Goal: Transaction & Acquisition: Purchase product/service

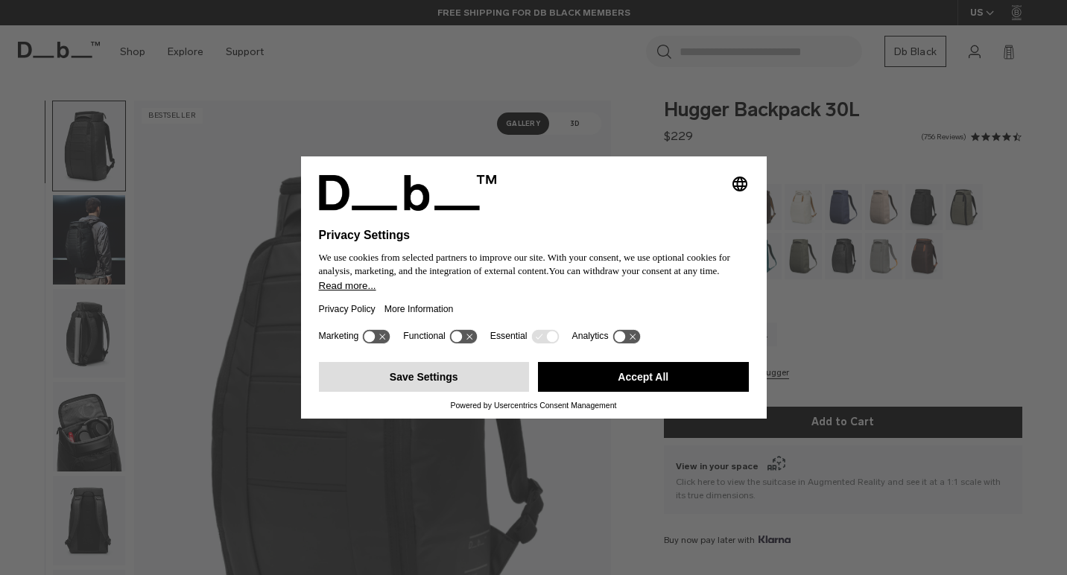
click at [457, 379] on button "Save Settings" at bounding box center [424, 377] width 211 height 30
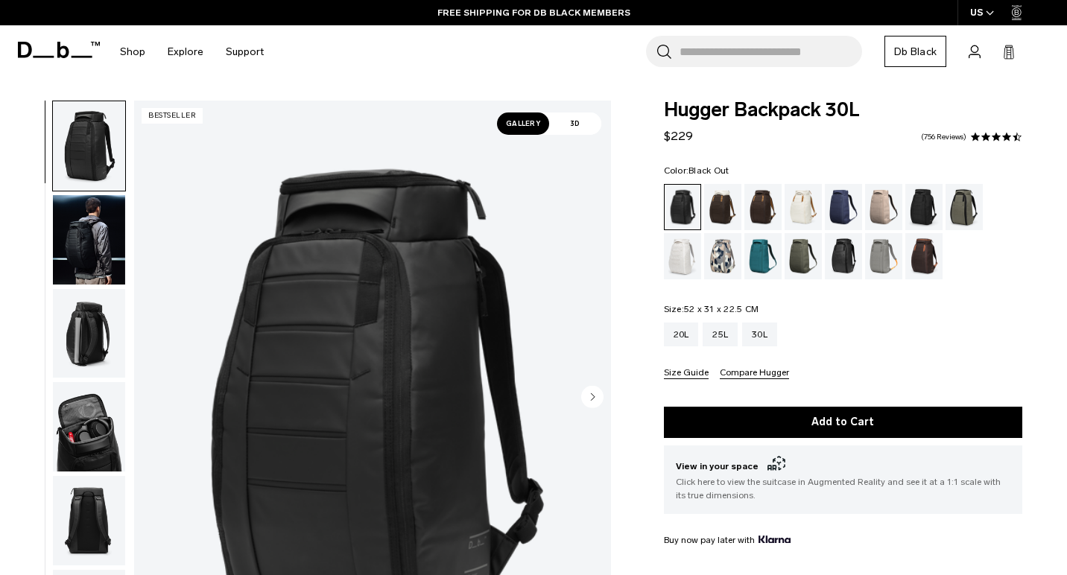
click at [101, 220] on img "button" at bounding box center [89, 239] width 72 height 89
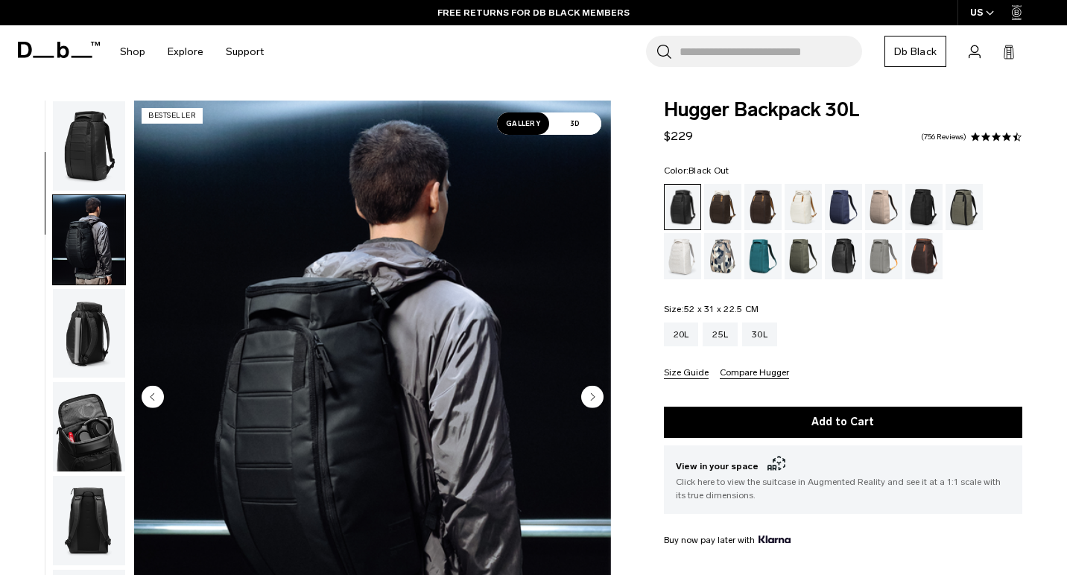
scroll to position [95, 0]
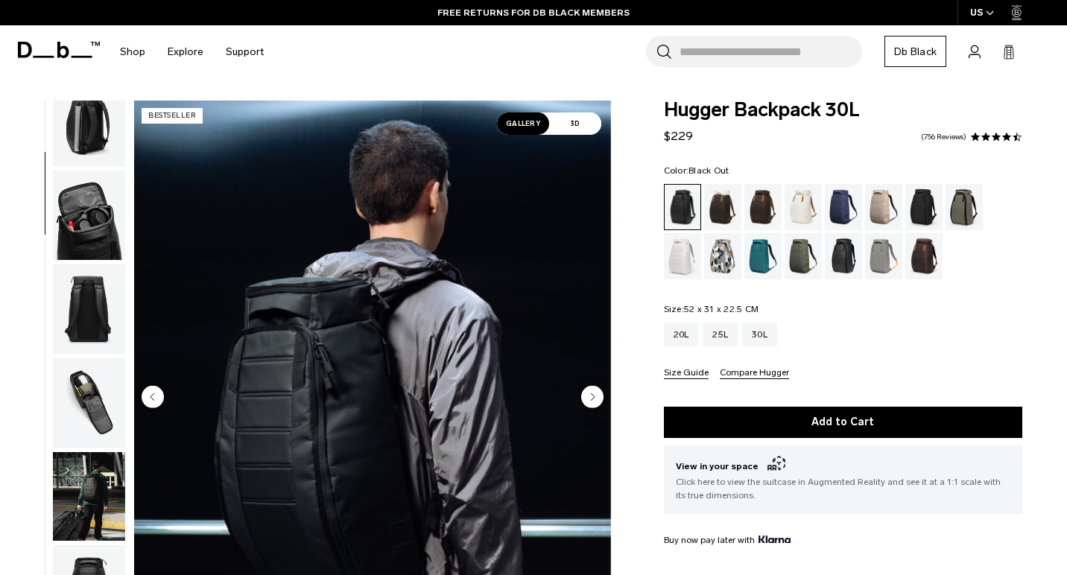
click at [98, 221] on img "button" at bounding box center [89, 215] width 72 height 89
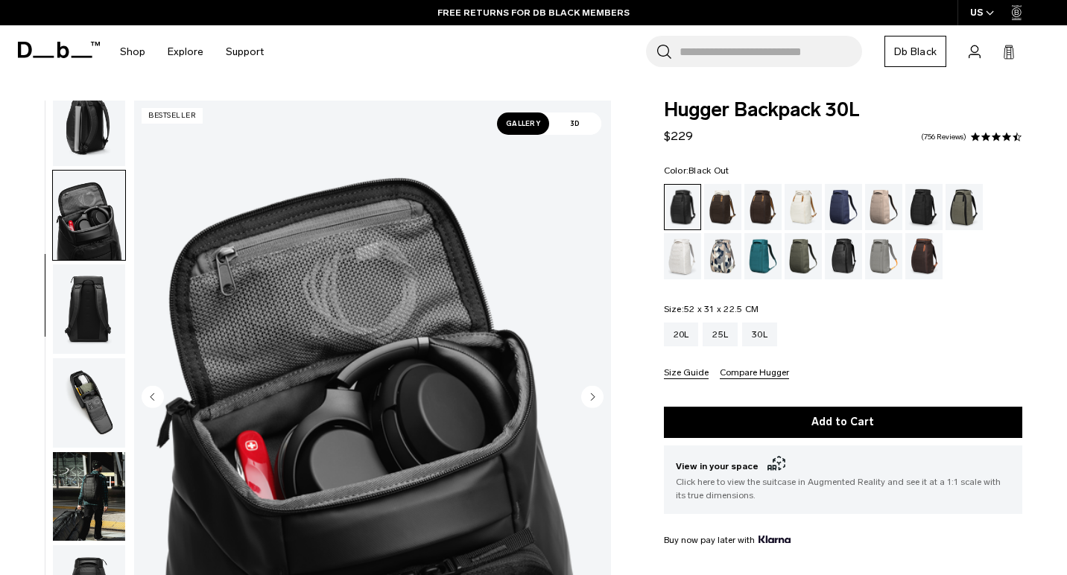
scroll to position [285, 0]
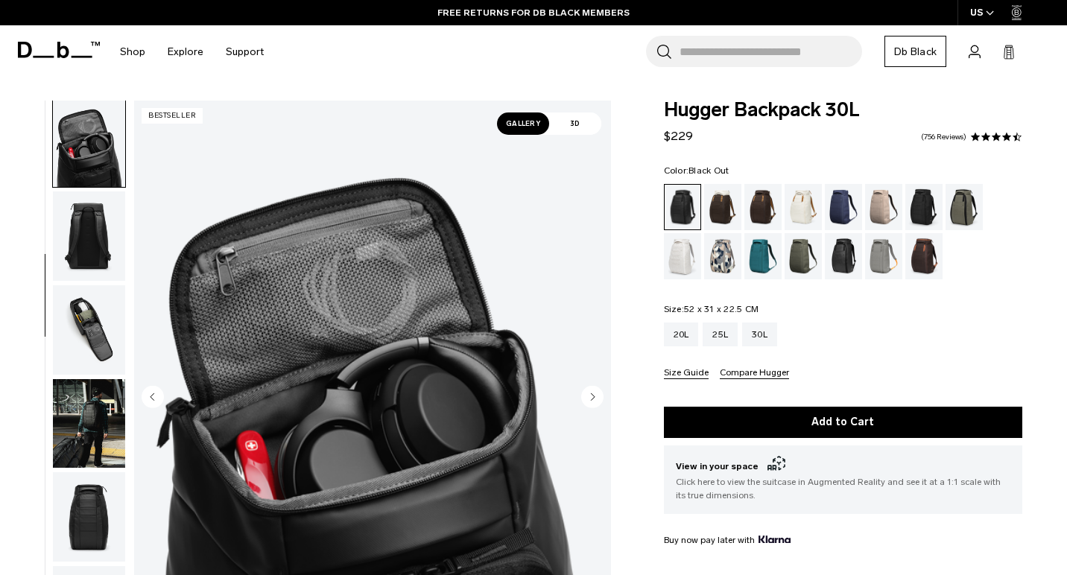
click at [86, 245] on img "button" at bounding box center [89, 236] width 72 height 89
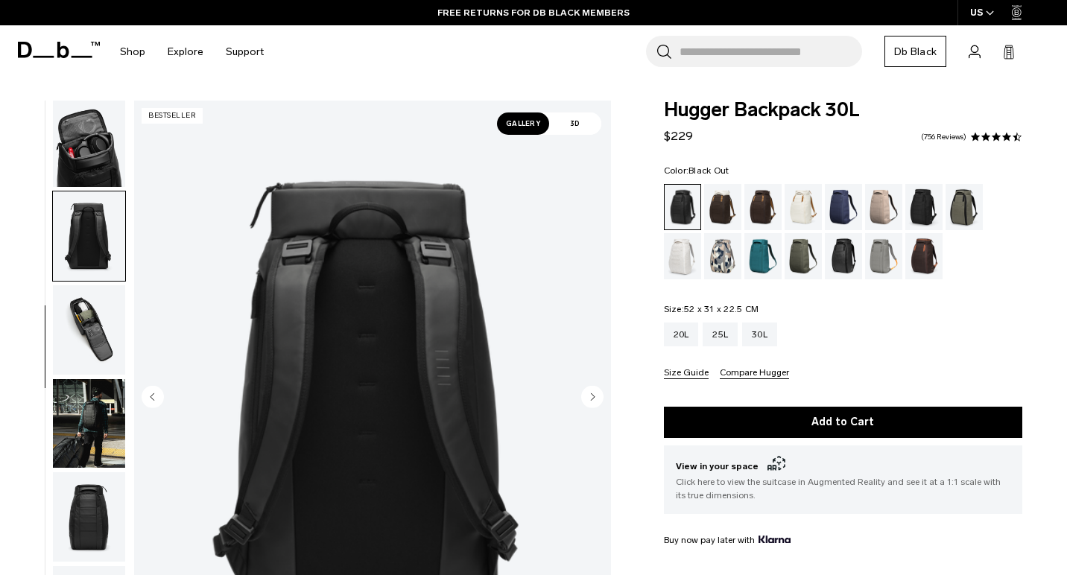
scroll to position [379, 0]
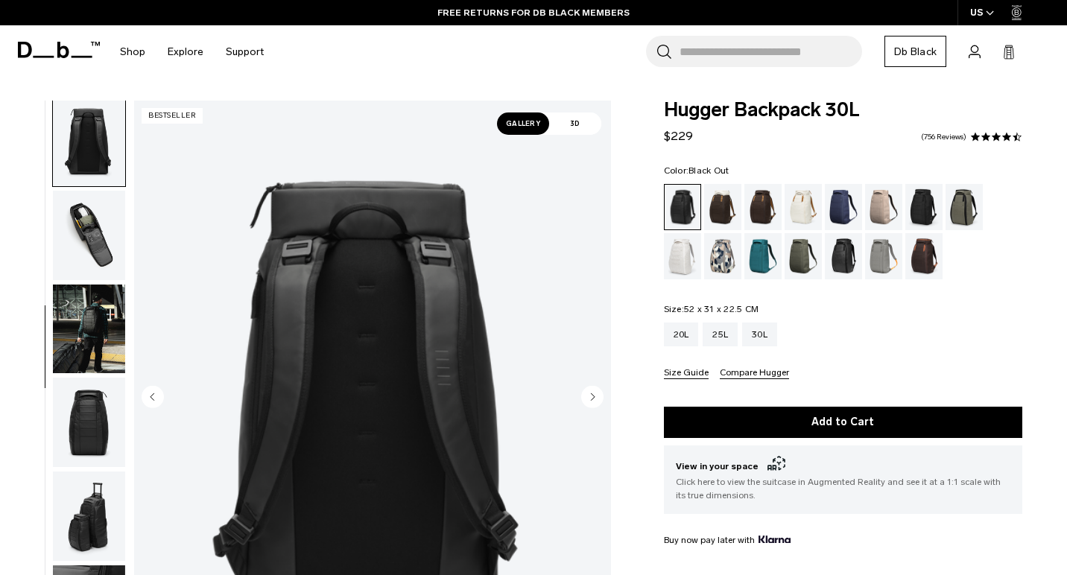
click at [87, 242] on img "button" at bounding box center [89, 235] width 72 height 89
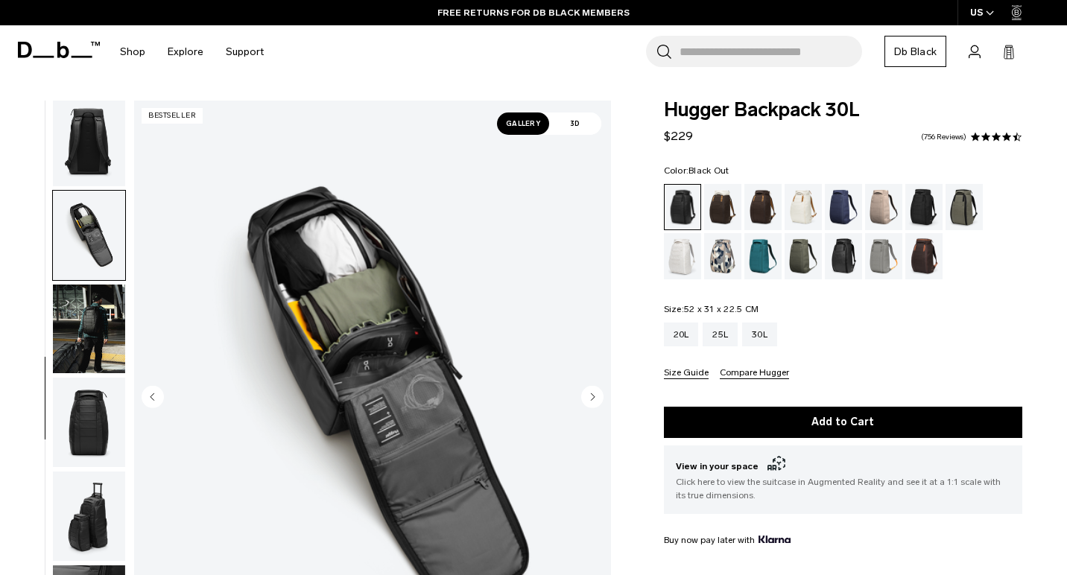
scroll to position [445, 0]
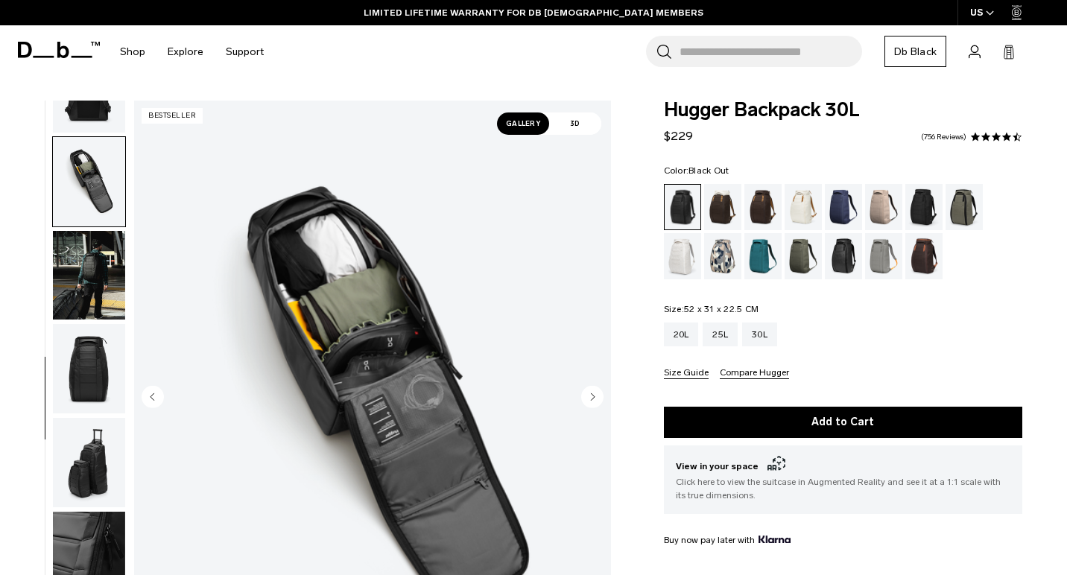
click at [90, 278] on img "button" at bounding box center [89, 275] width 72 height 89
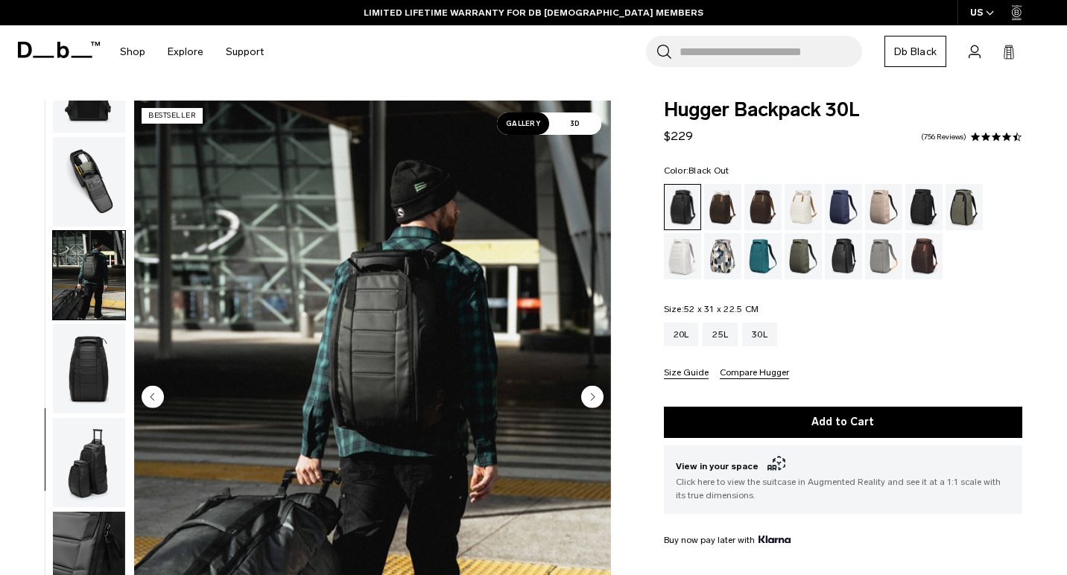
click at [89, 349] on img "button" at bounding box center [89, 368] width 72 height 89
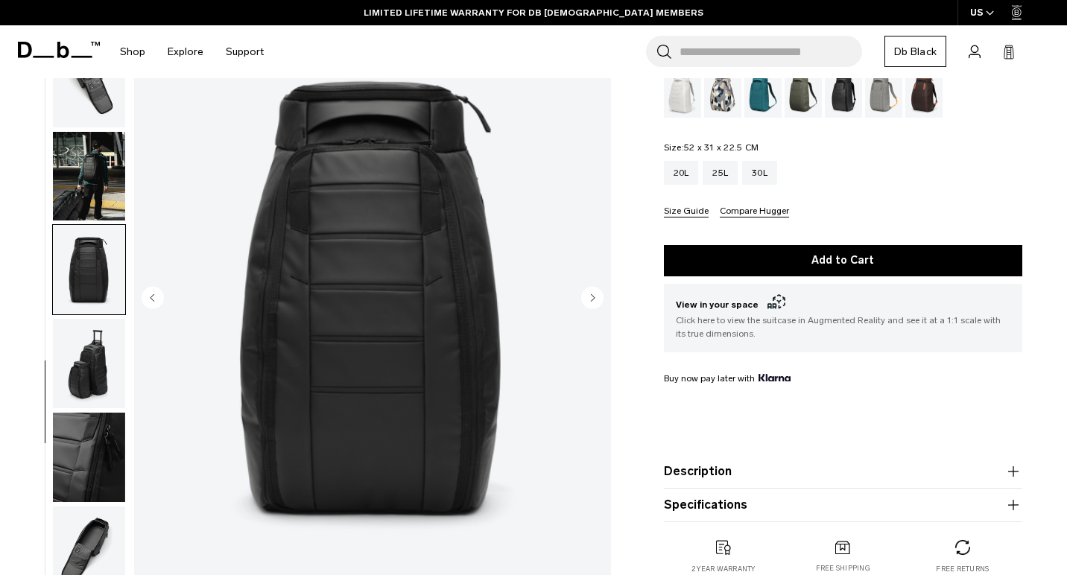
scroll to position [165, 0]
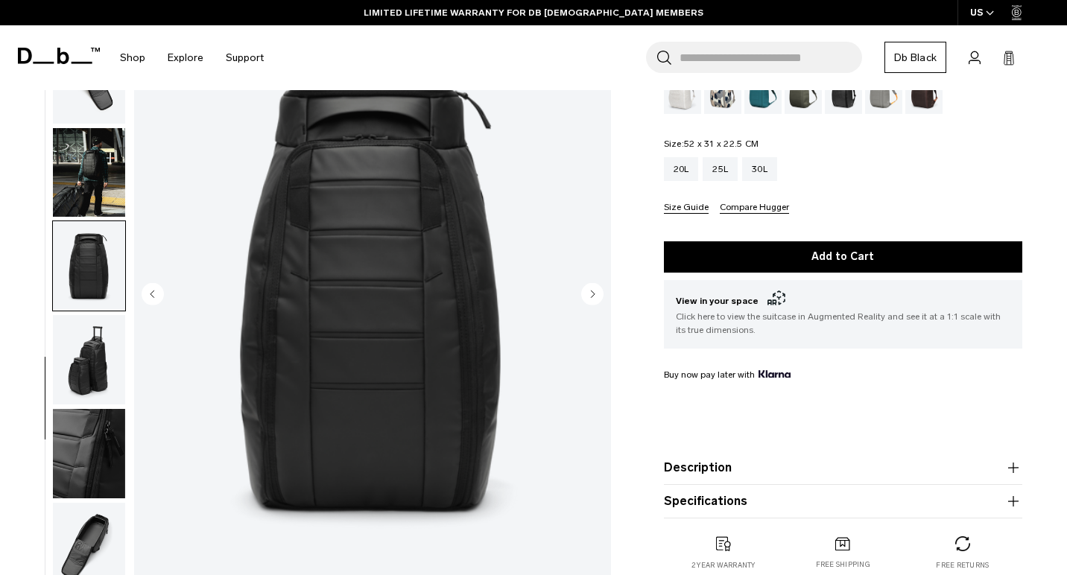
click at [89, 349] on img "button" at bounding box center [89, 359] width 72 height 89
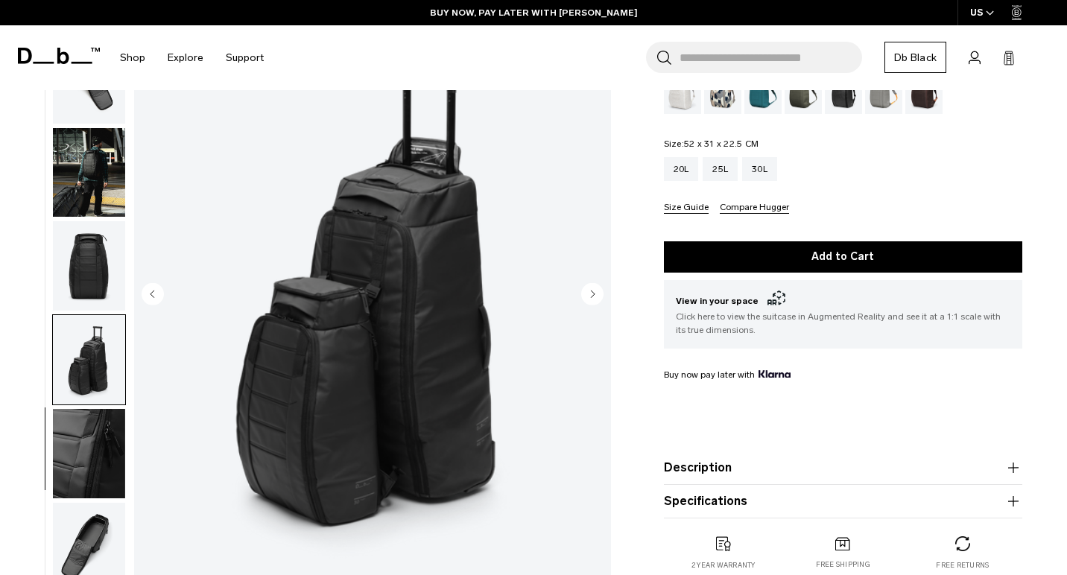
click at [86, 433] on img "button" at bounding box center [89, 453] width 72 height 89
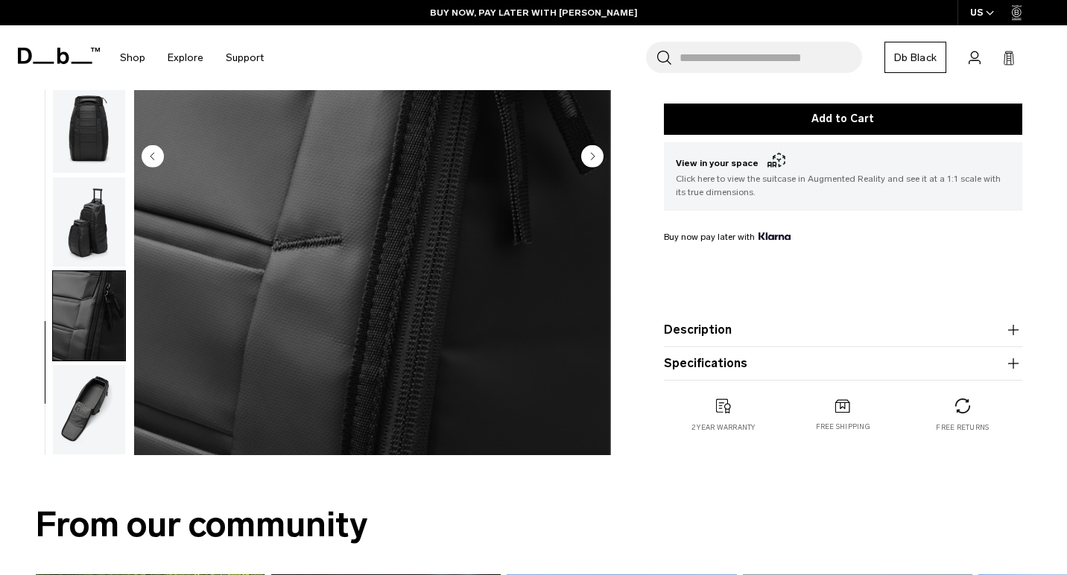
scroll to position [311, 0]
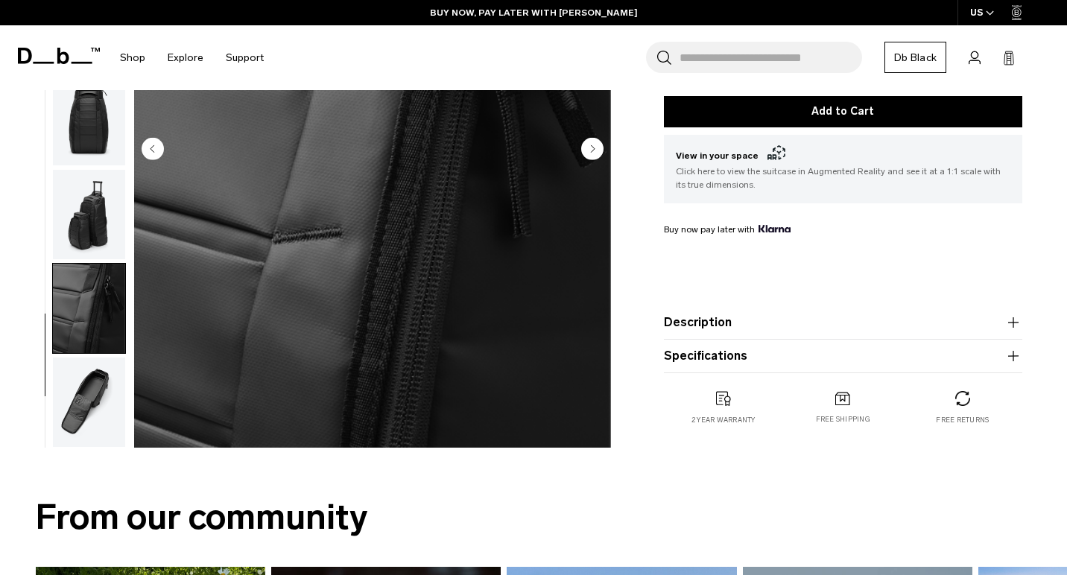
click at [85, 425] on img "button" at bounding box center [89, 402] width 72 height 89
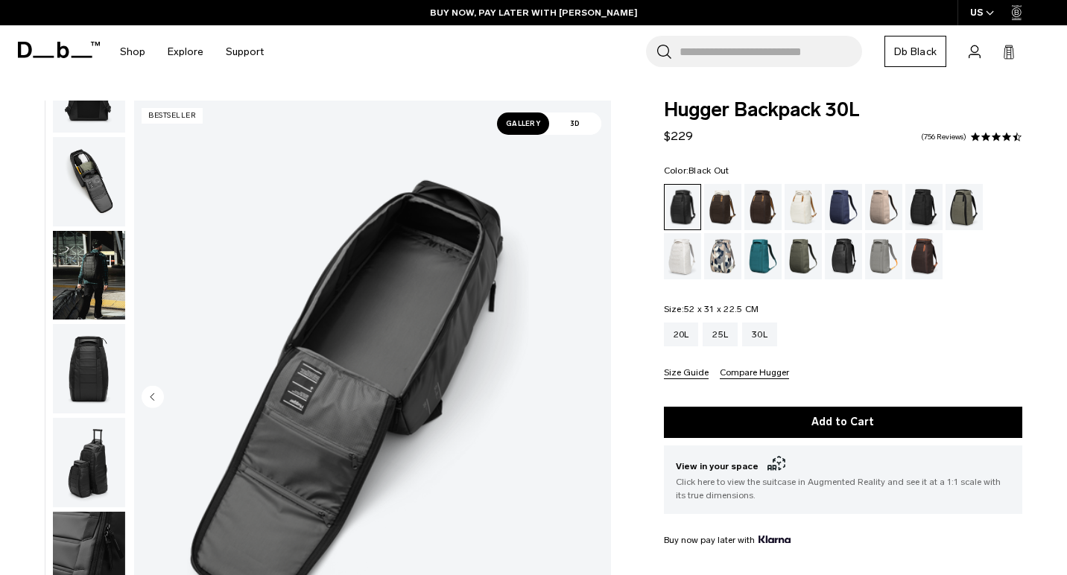
scroll to position [0, 0]
click at [92, 203] on img "button" at bounding box center [89, 181] width 72 height 89
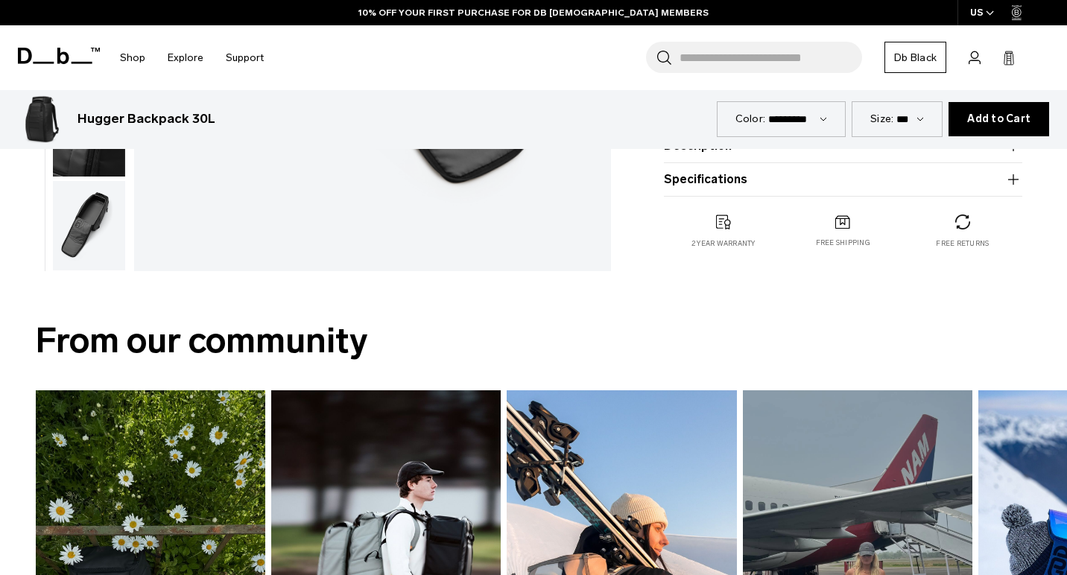
scroll to position [765, 0]
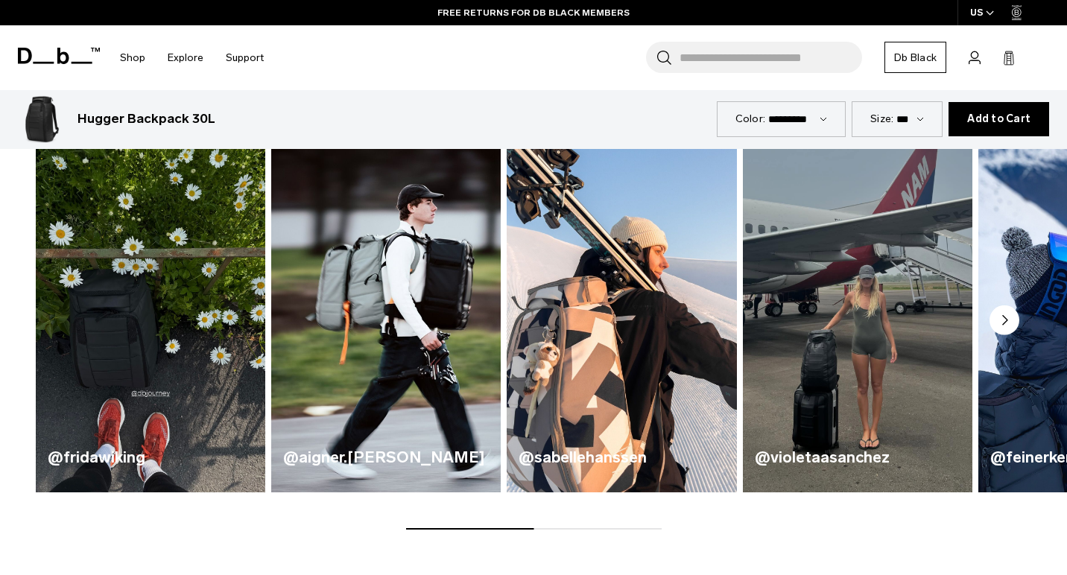
click at [1009, 323] on circle "Next slide" at bounding box center [1005, 321] width 30 height 30
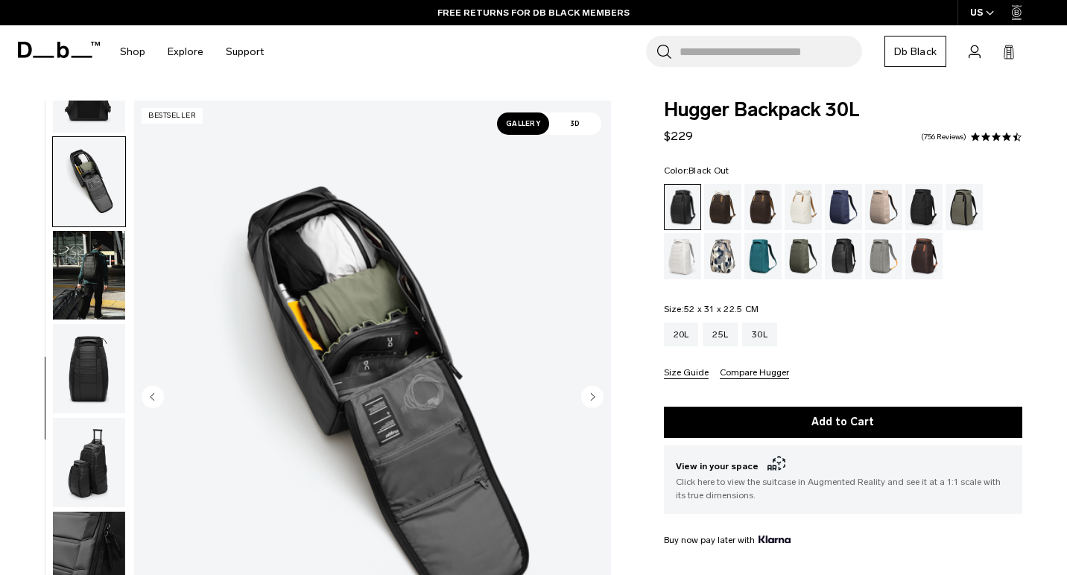
scroll to position [0, 0]
click at [991, 11] on icon "button" at bounding box center [990, 12] width 8 height 5
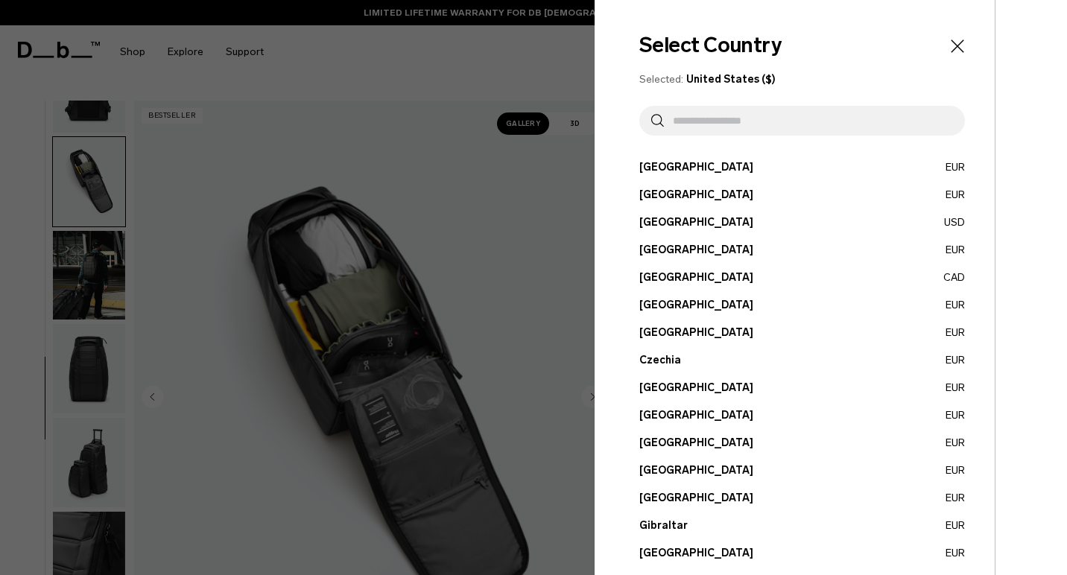
click at [733, 127] on input "text" at bounding box center [808, 121] width 289 height 30
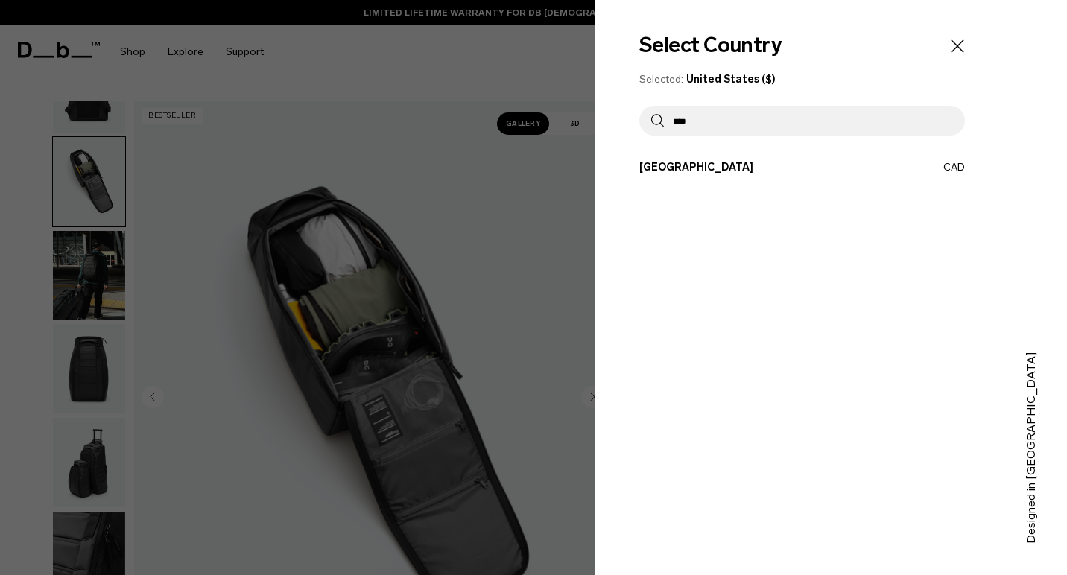
type input "****"
click at [674, 166] on button "Canada CAD" at bounding box center [802, 167] width 326 height 16
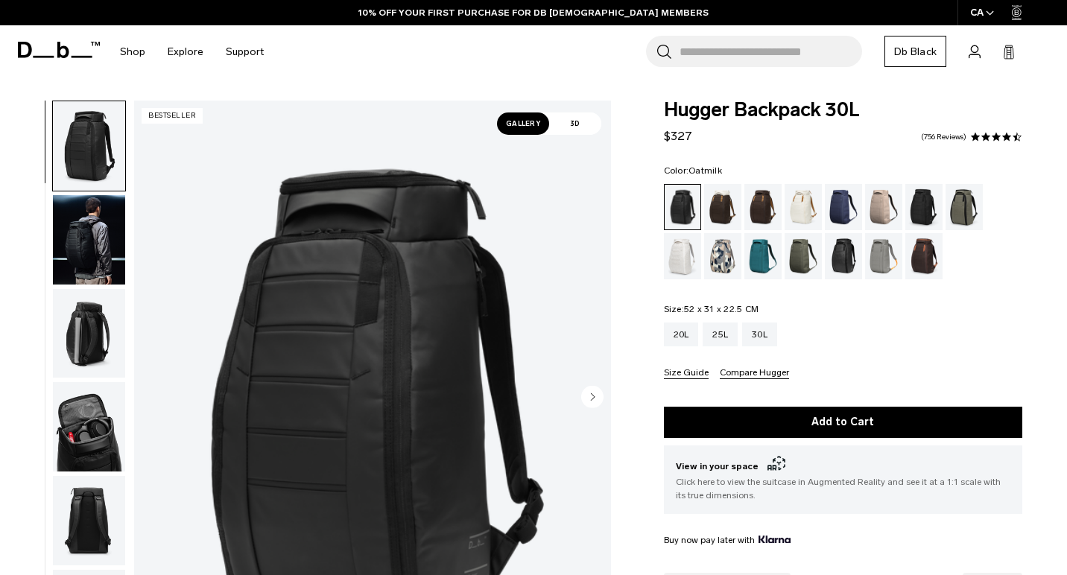
click at [760, 206] on div "Espresso" at bounding box center [763, 207] width 38 height 46
